Goal: Task Accomplishment & Management: Use online tool/utility

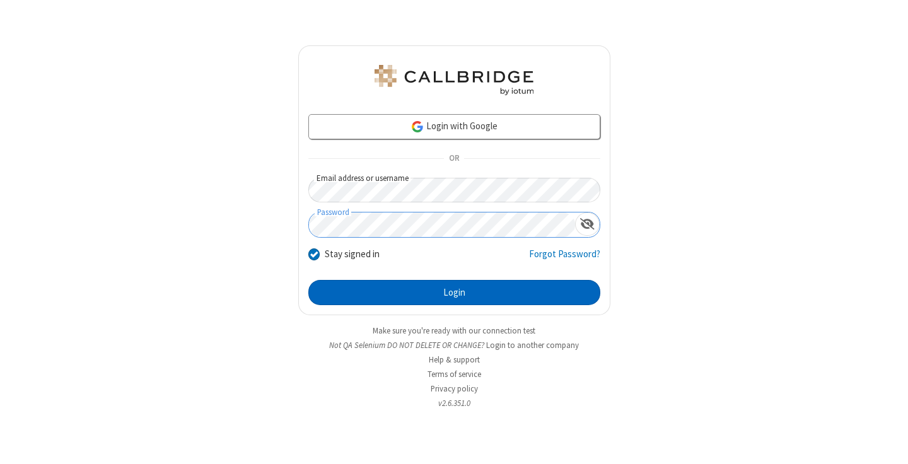
click at [454, 292] on button "Login" at bounding box center [454, 292] width 292 height 25
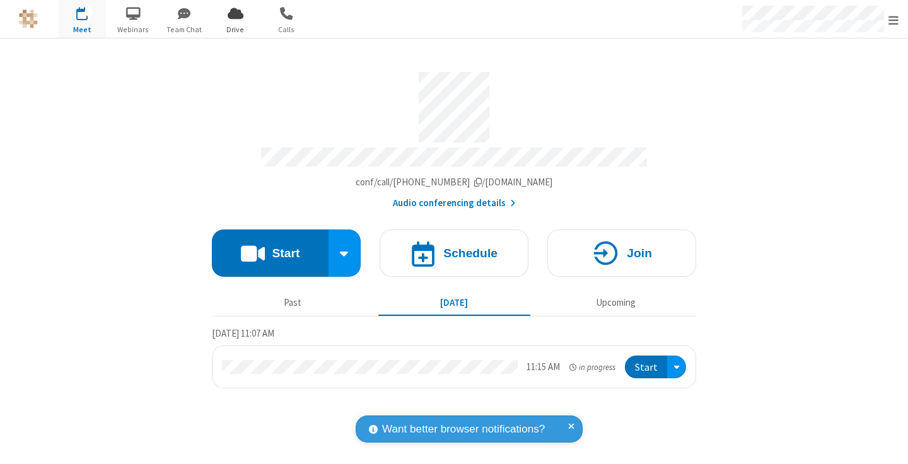
click at [893, 20] on span "Open menu" at bounding box center [893, 20] width 10 height 13
click at [235, 29] on span "Drive" at bounding box center [235, 29] width 47 height 11
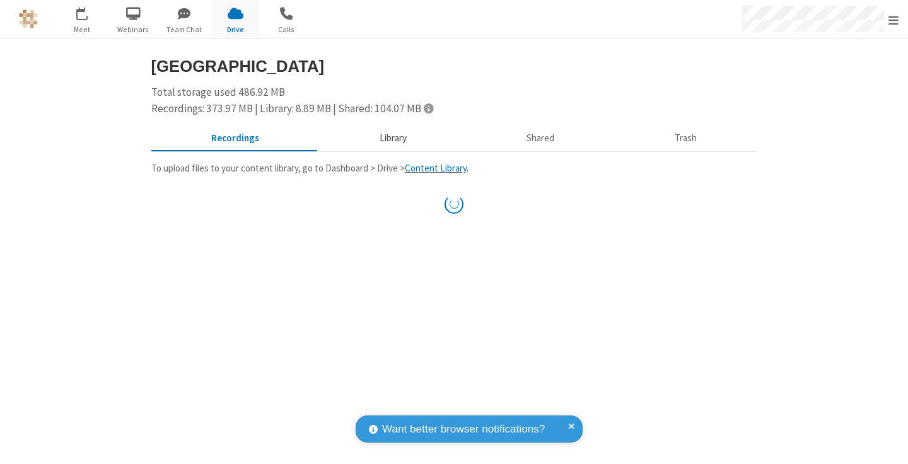
click at [391, 138] on button "Library" at bounding box center [393, 139] width 148 height 24
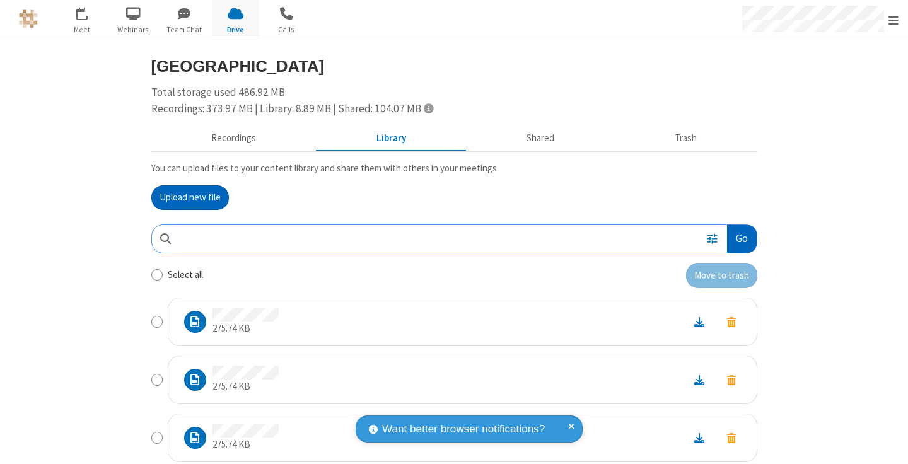
click at [736, 238] on button "Go" at bounding box center [741, 239] width 29 height 28
click at [190, 197] on button "Upload new file" at bounding box center [190, 197] width 78 height 25
